Goal: Transaction & Acquisition: Obtain resource

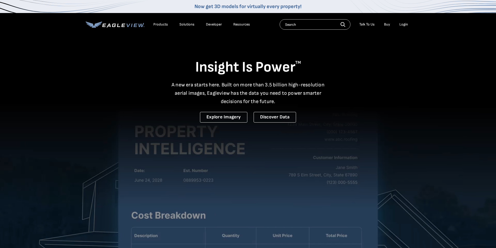
click at [406, 23] on div "Login" at bounding box center [403, 24] width 9 height 5
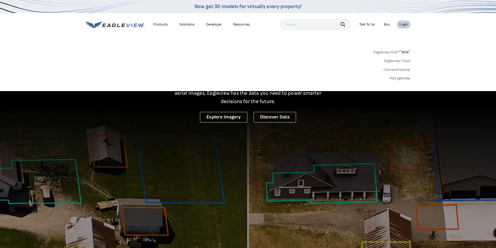
click at [396, 80] on link "MyEagleview" at bounding box center [400, 78] width 21 height 5
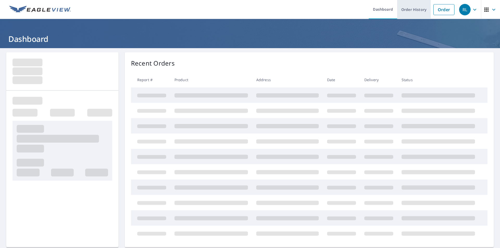
click at [419, 8] on link "Order History" at bounding box center [414, 9] width 34 height 19
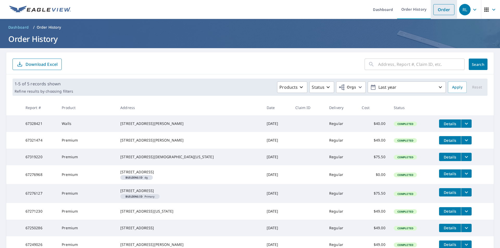
click at [437, 9] on link "Order" at bounding box center [443, 9] width 21 height 11
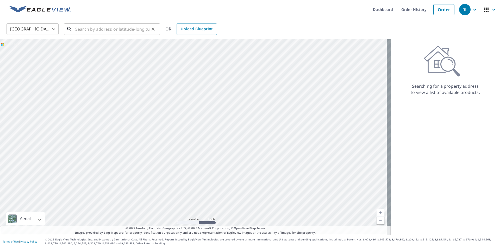
click at [103, 29] on input "text" at bounding box center [112, 29] width 74 height 15
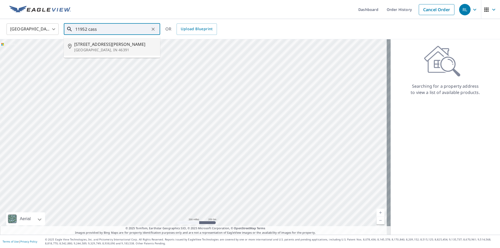
click at [93, 49] on p "Westville, IN 46391" at bounding box center [115, 49] width 82 height 5
type input "11952 W Cassandra Ln Westville, IN 46391"
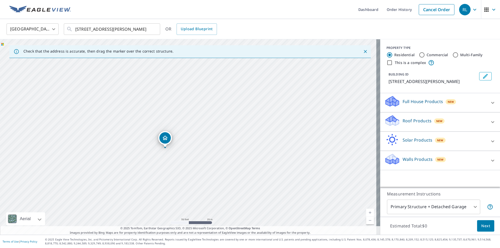
click at [194, 148] on div "11952 W Cassandra Ln Westville, IN 46391" at bounding box center [190, 136] width 380 height 195
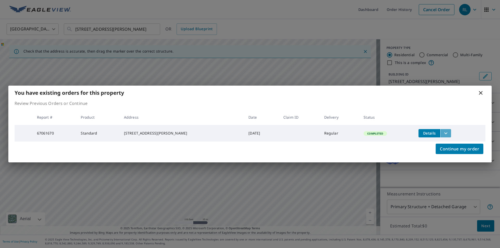
click at [444, 132] on icon "filesDropdownBtn-67061670" at bounding box center [445, 133] width 6 height 6
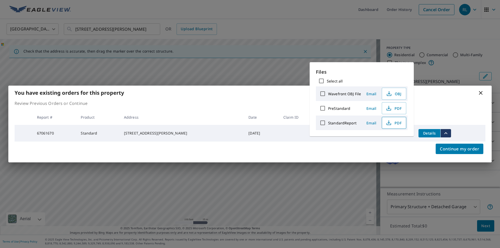
click at [389, 124] on icon "button" at bounding box center [388, 123] width 6 height 6
click at [484, 91] on div "You have existing orders for this property" at bounding box center [249, 93] width 483 height 14
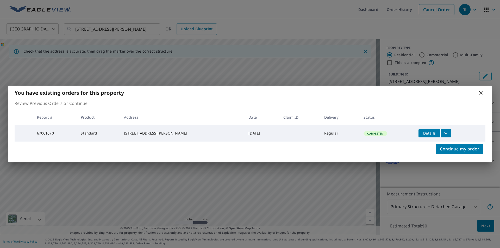
click at [481, 92] on icon at bounding box center [481, 93] width 4 height 4
